Goal: Information Seeking & Learning: Learn about a topic

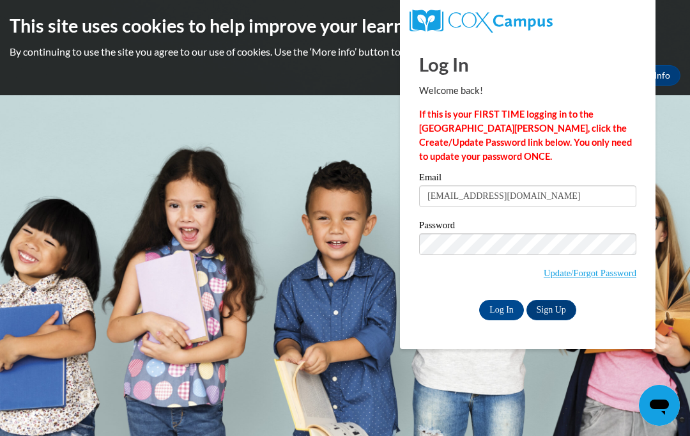
type input "jb63091@georgiasouthern.edu"
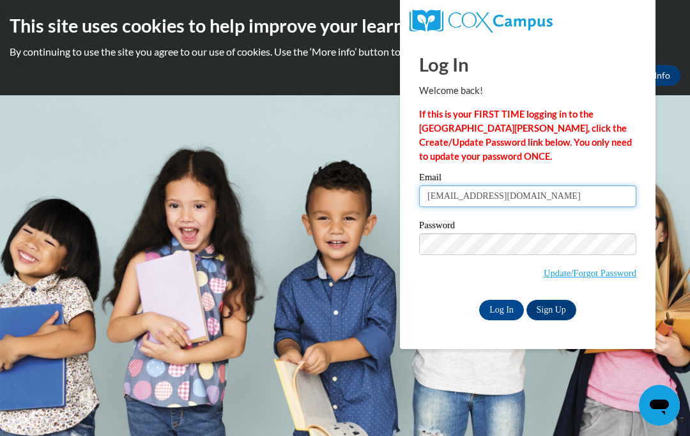
click at [502, 309] on input "Log In" at bounding box center [501, 310] width 45 height 20
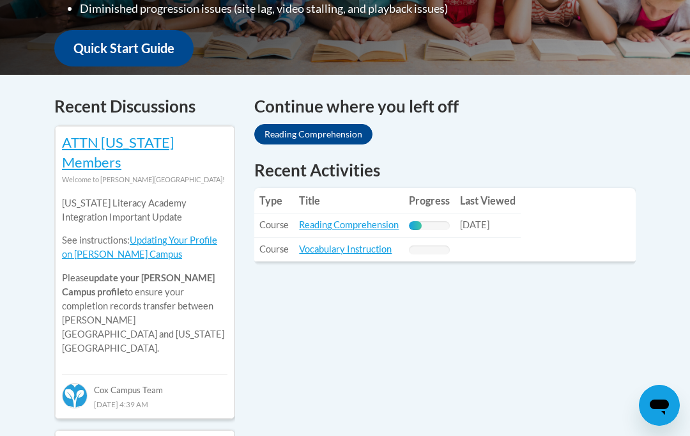
scroll to position [485, 0]
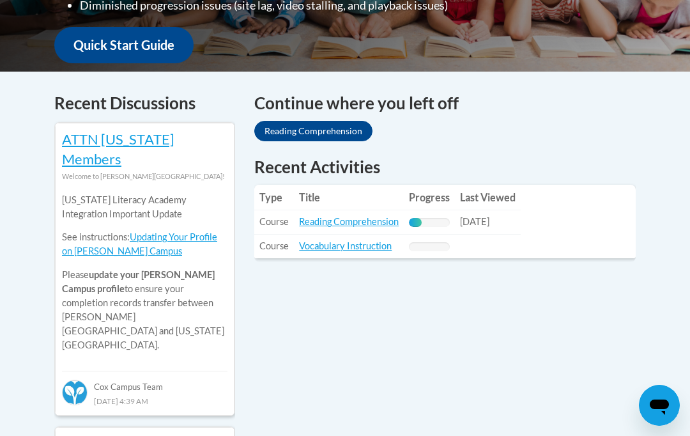
click at [369, 216] on link "Reading Comprehension" at bounding box center [349, 221] width 100 height 11
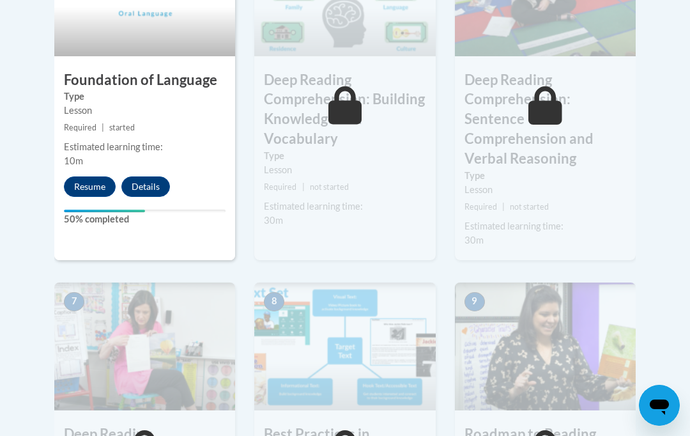
scroll to position [853, 0]
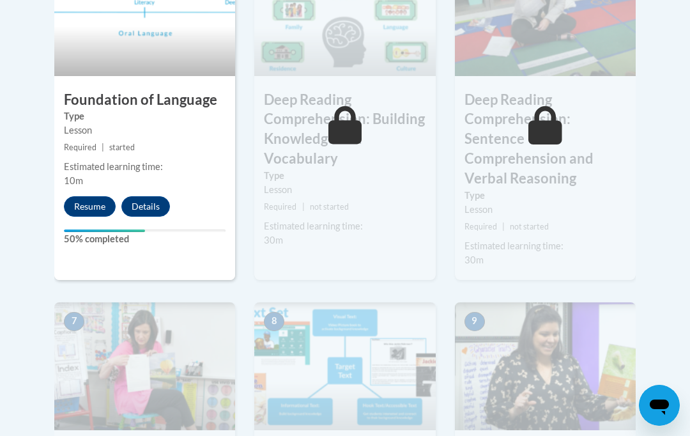
click at [89, 213] on button "Resume" at bounding box center [90, 206] width 52 height 20
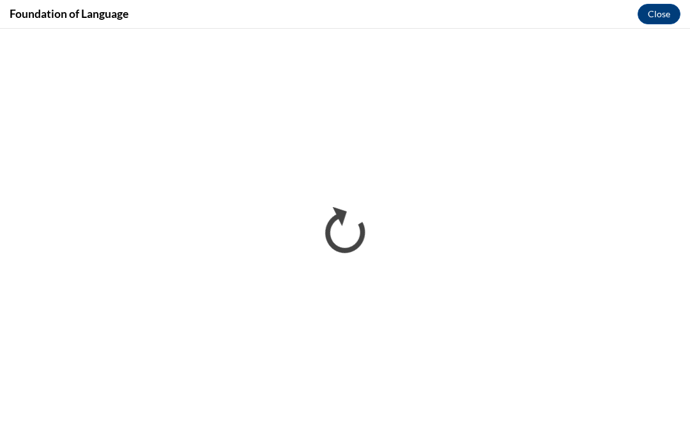
scroll to position [0, 0]
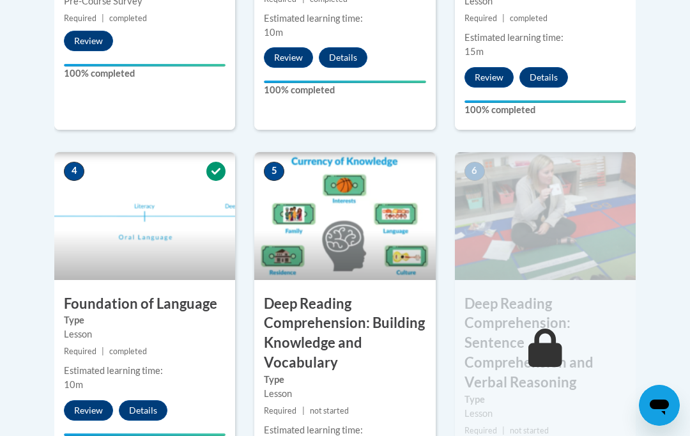
scroll to position [718, 0]
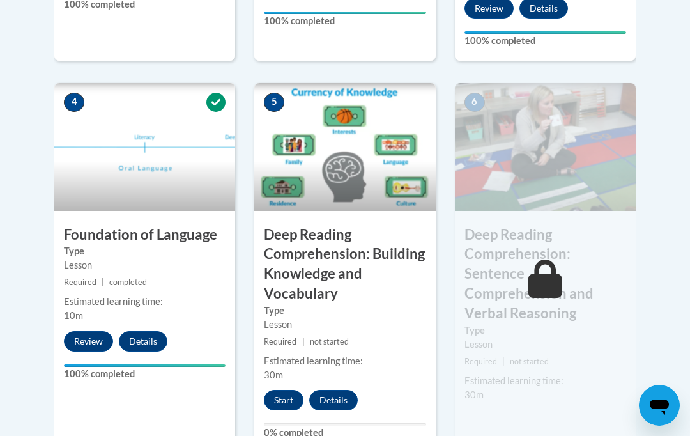
click at [295, 393] on button "Start" at bounding box center [284, 400] width 40 height 20
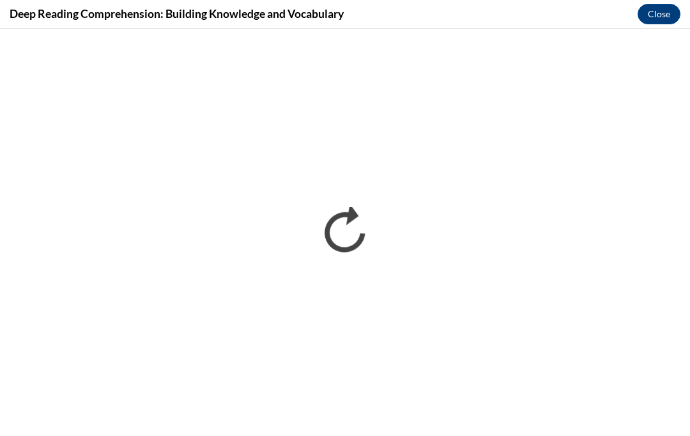
scroll to position [0, 0]
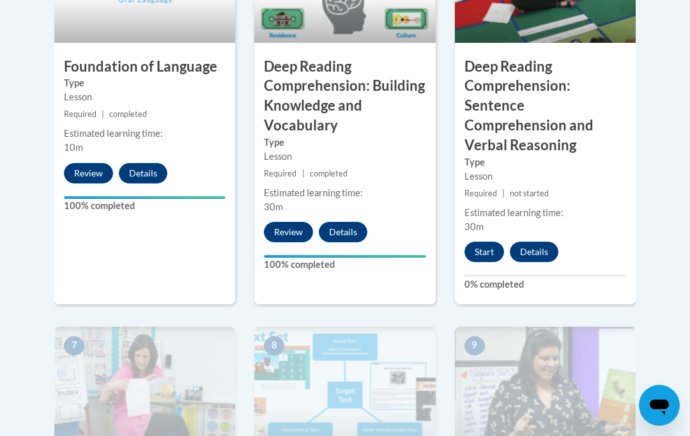
scroll to position [887, 0]
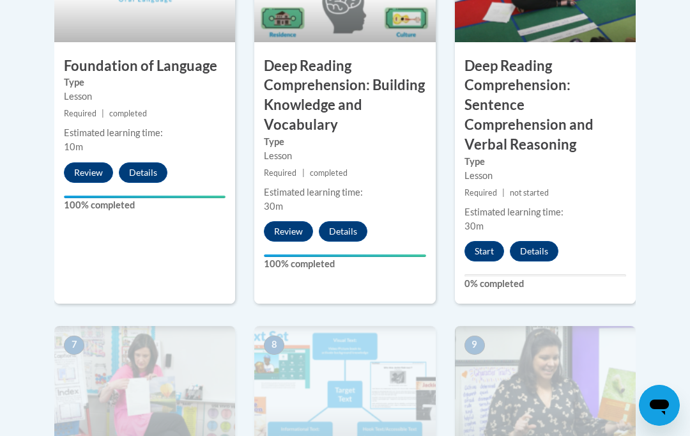
click at [481, 241] on button "Start" at bounding box center [485, 251] width 40 height 20
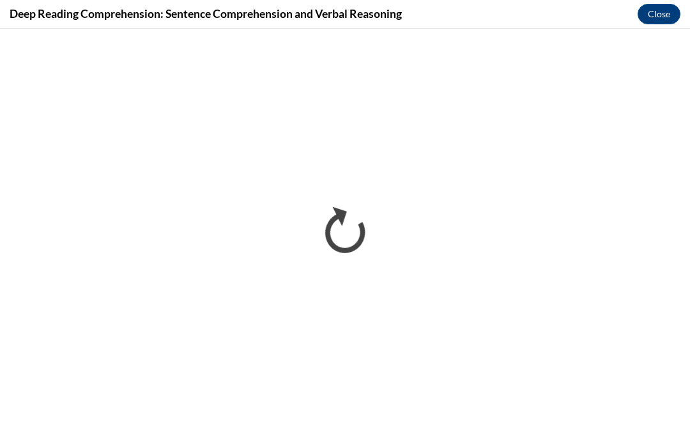
scroll to position [792, 0]
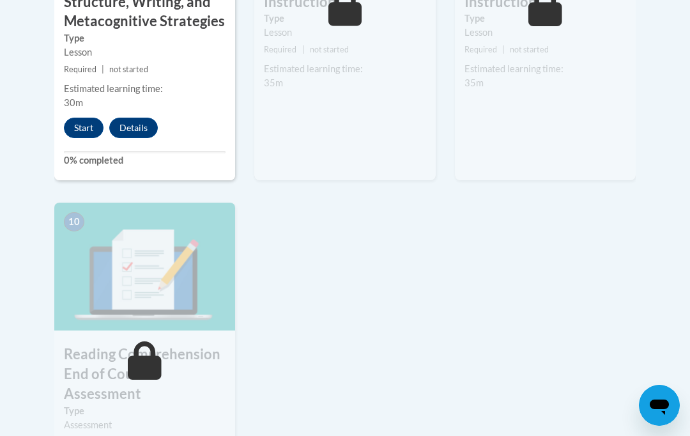
scroll to position [1403, 0]
